Goal: Find specific page/section: Find specific page/section

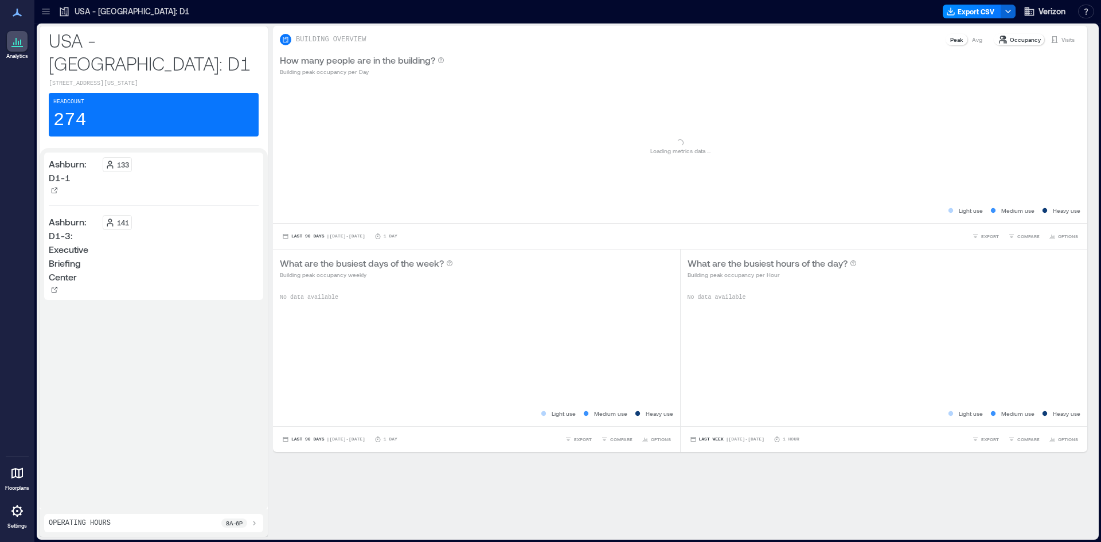
click at [48, 9] on icon at bounding box center [45, 9] width 7 height 1
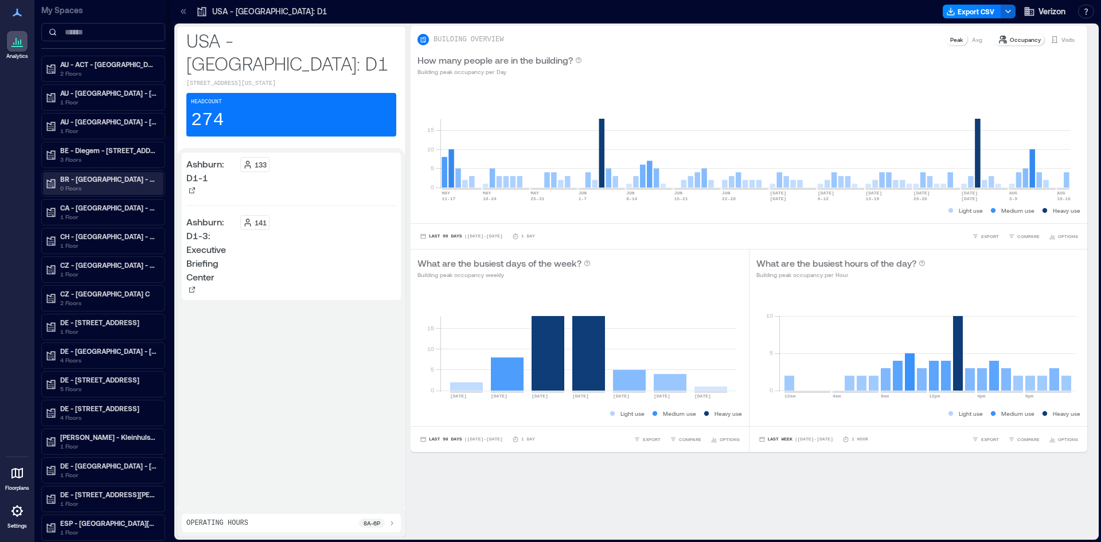
click at [110, 178] on p "BR - [GEOGRAPHIC_DATA] - [PERSON_NAME] [GEOGRAPHIC_DATA] 4300" at bounding box center [108, 178] width 96 height 9
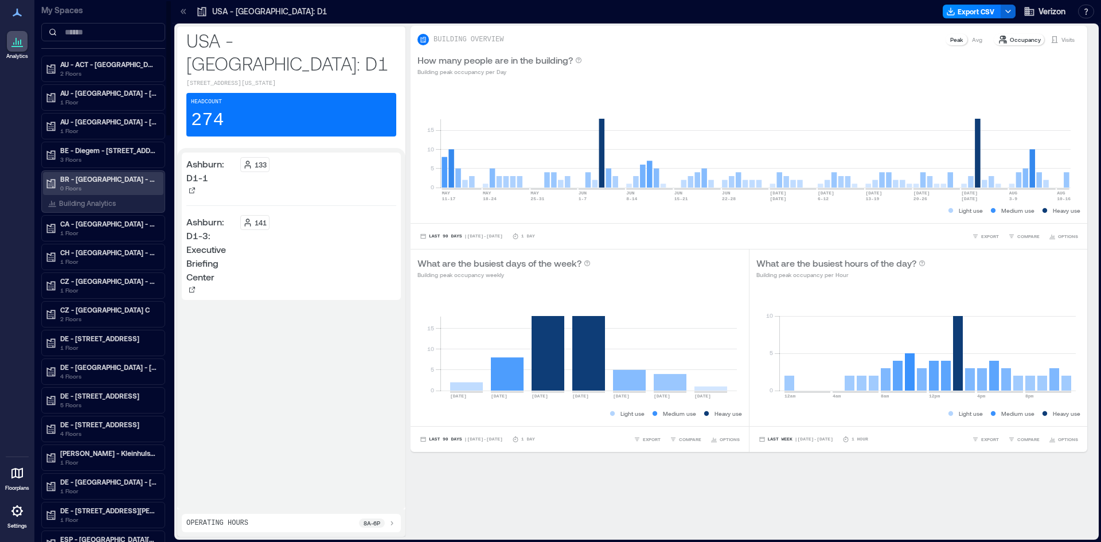
click at [89, 174] on p "BR - [GEOGRAPHIC_DATA] - [PERSON_NAME] [GEOGRAPHIC_DATA] 4300" at bounding box center [108, 178] width 96 height 9
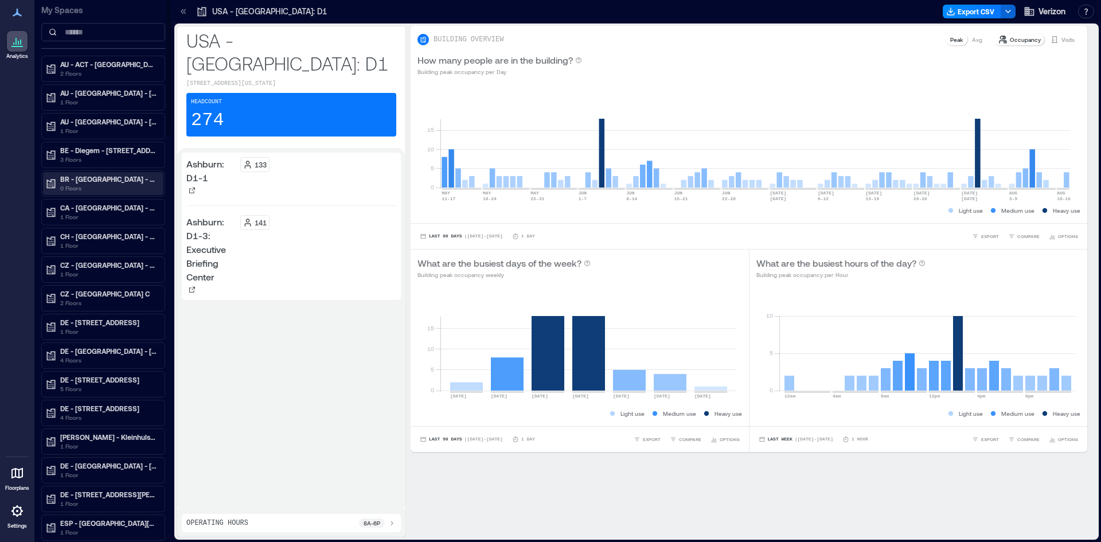
click at [96, 180] on p "BR - [GEOGRAPHIC_DATA] - [PERSON_NAME] [GEOGRAPHIC_DATA] 4300" at bounding box center [108, 178] width 96 height 9
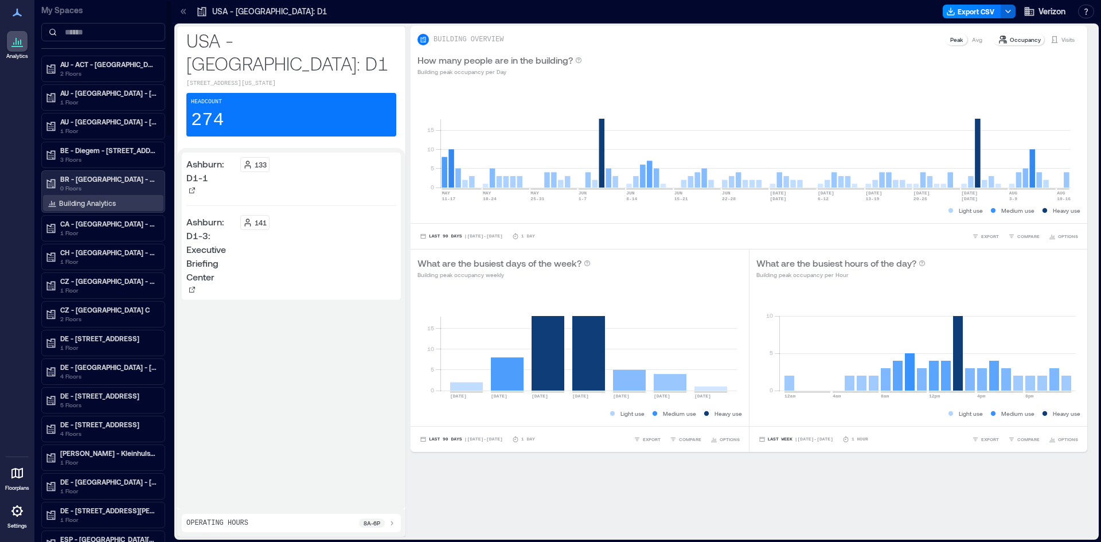
click at [100, 203] on p "Building Analytics" at bounding box center [87, 202] width 57 height 9
